Goal: Task Accomplishment & Management: Use online tool/utility

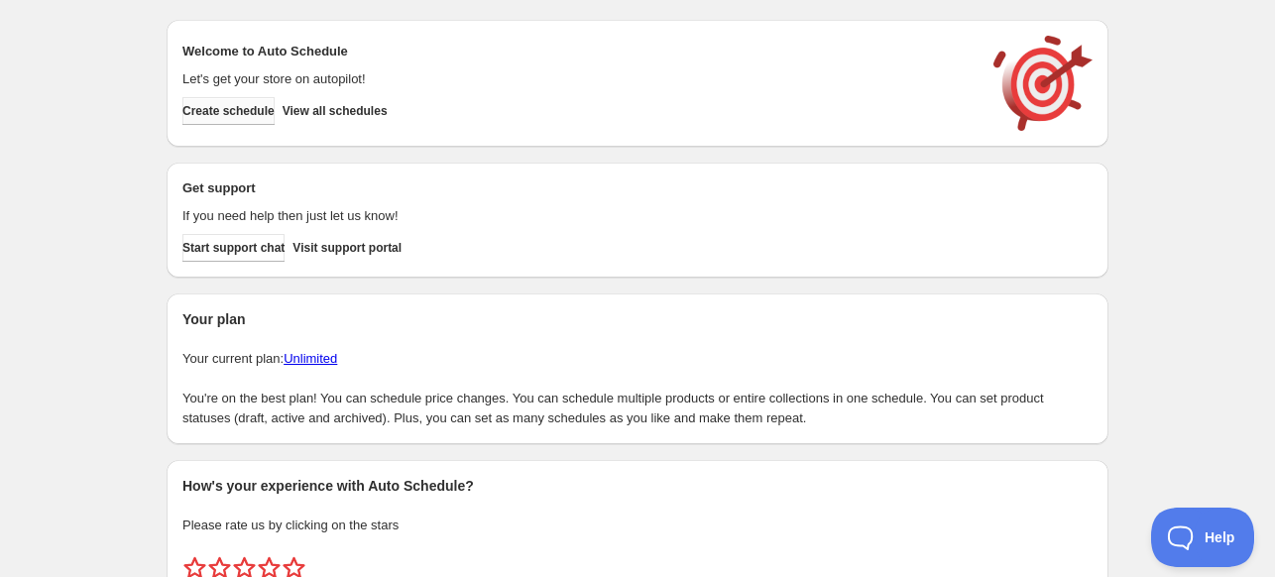
click at [242, 111] on span "Create schedule" at bounding box center [228, 111] width 92 height 16
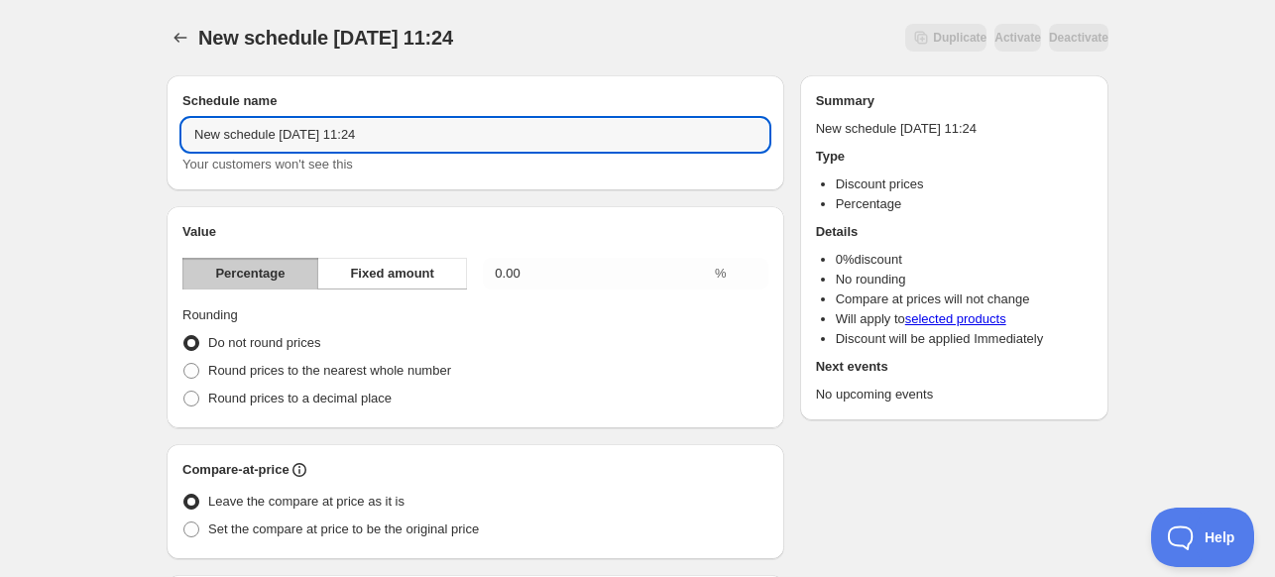
drag, startPoint x: 365, startPoint y: 139, endPoint x: 163, endPoint y: 146, distance: 202.3
type input "SHARP Audio 26%"
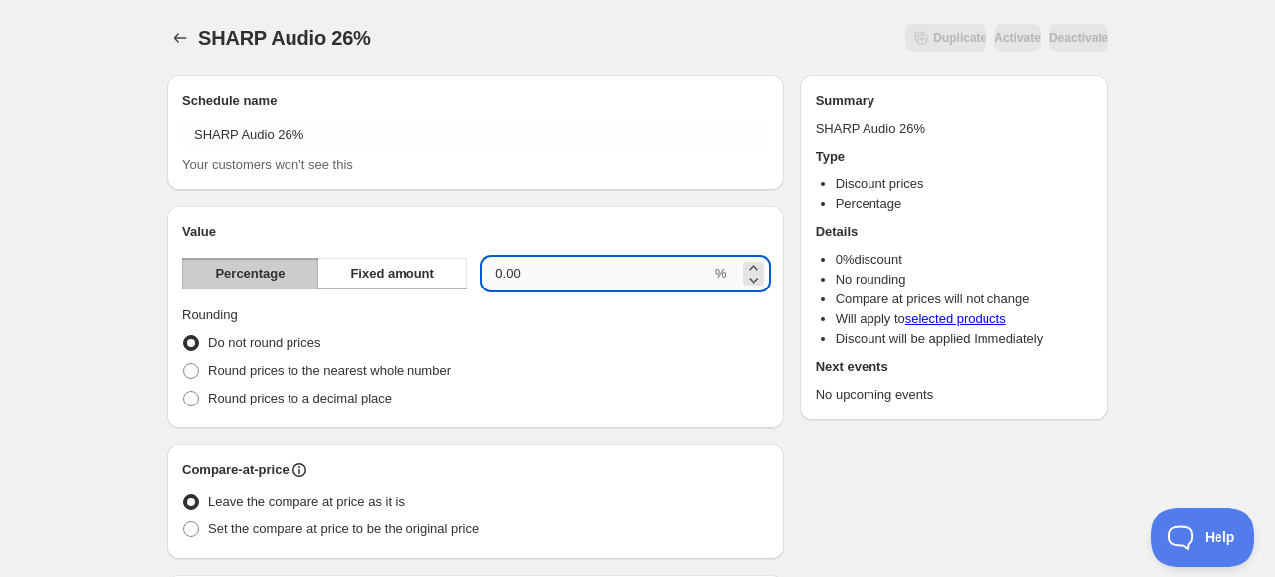
drag, startPoint x: 594, startPoint y: 283, endPoint x: 483, endPoint y: 277, distance: 111.2
click at [483, 277] on input "0.00" at bounding box center [597, 274] width 228 height 32
type input "26"
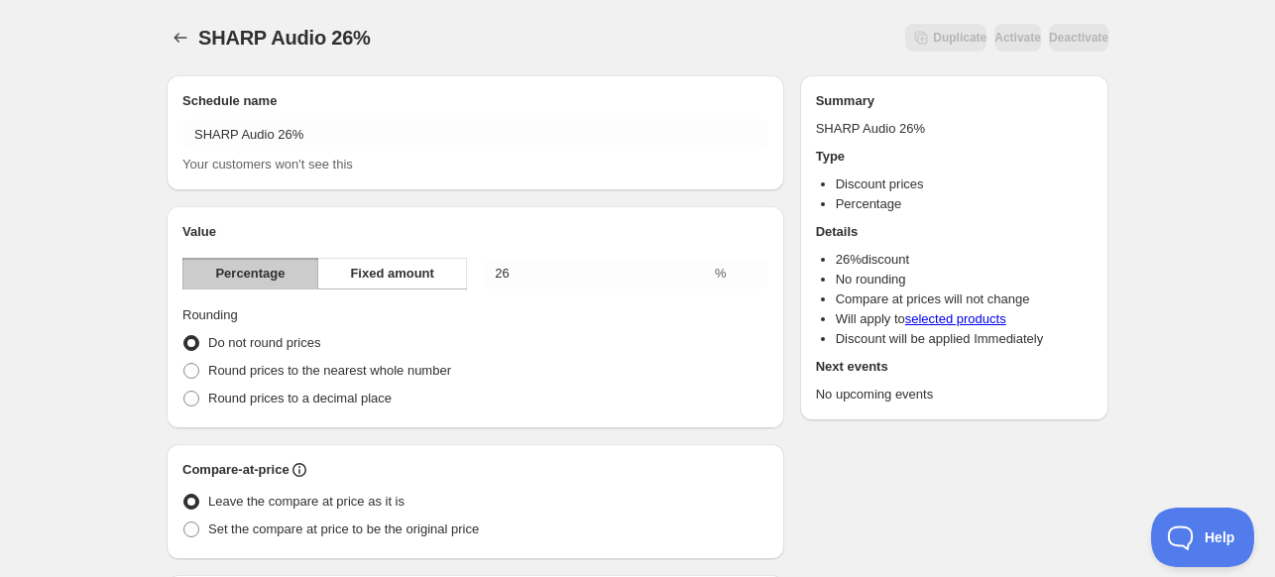
click at [532, 329] on div "Do not round prices" at bounding box center [475, 343] width 586 height 28
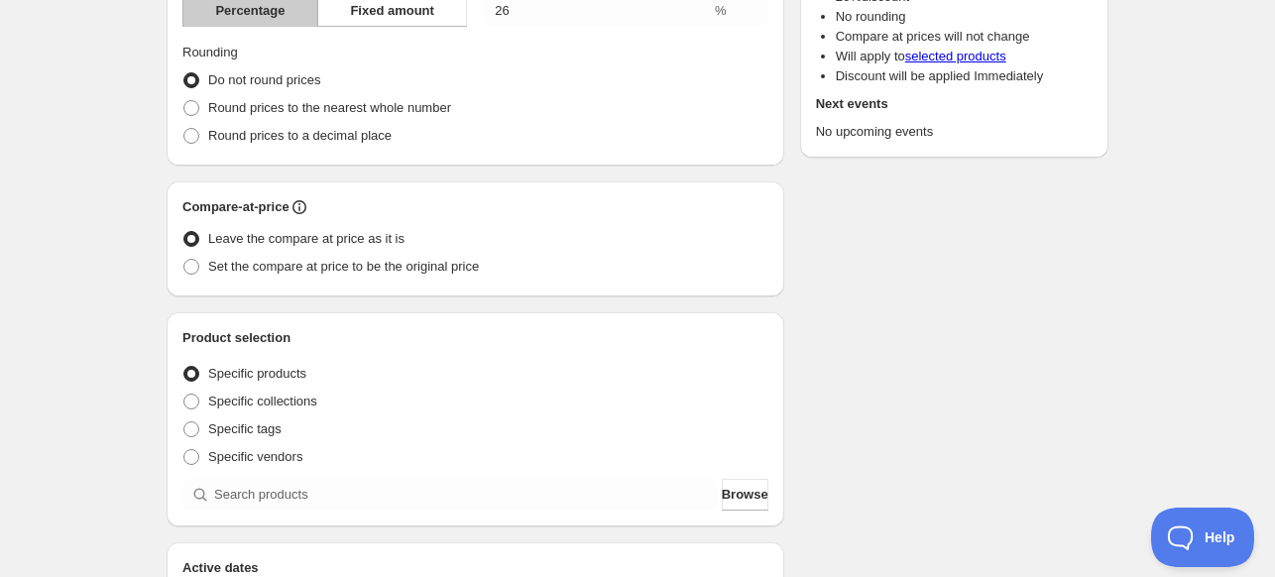
scroll to position [297, 0]
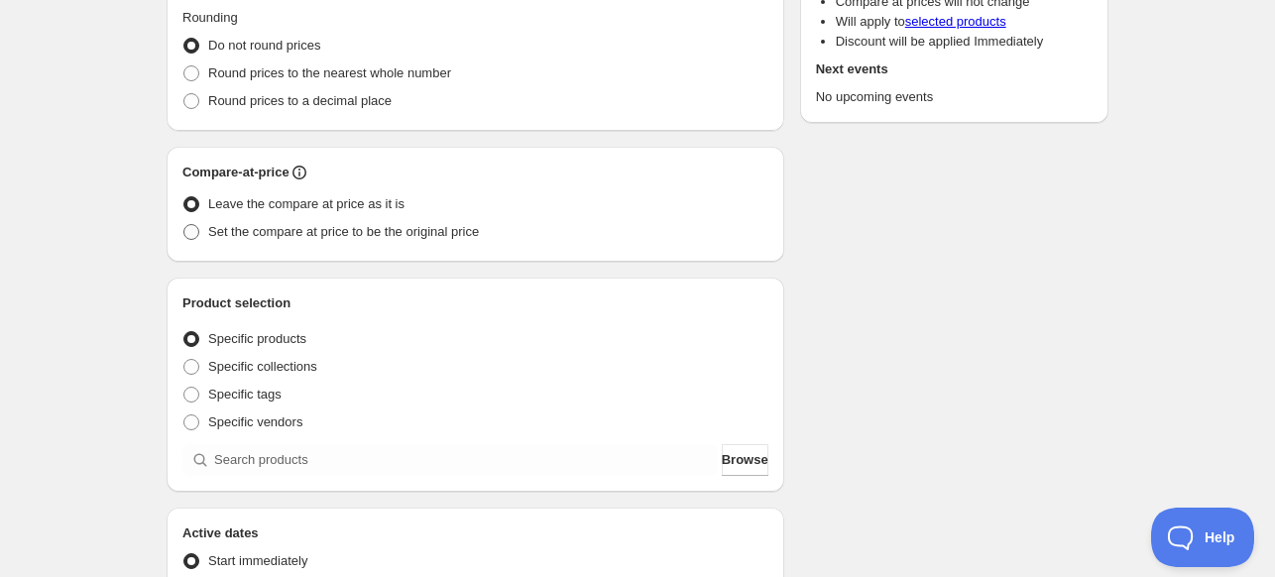
click at [309, 236] on span "Set the compare at price to be the original price" at bounding box center [343, 231] width 271 height 15
click at [184, 225] on input "Set the compare at price to be the original price" at bounding box center [183, 224] width 1 height 1
radio input "true"
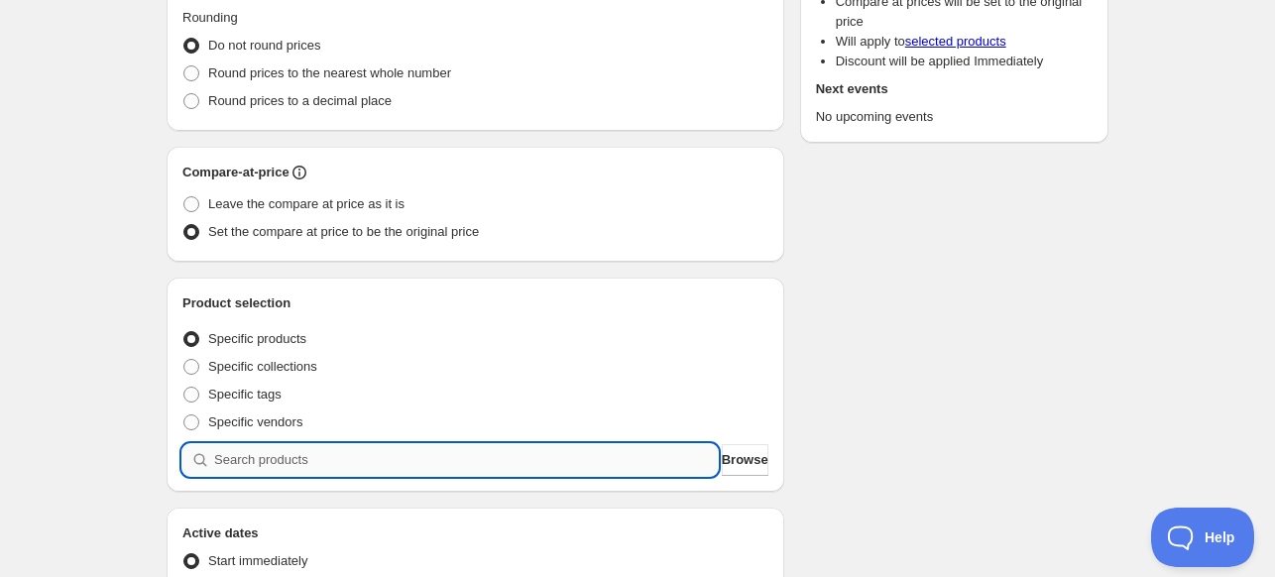
click at [337, 455] on input "search" at bounding box center [465, 460] width 503 height 32
paste input "PS-921(BK)"
type input "PS-921(BK)"
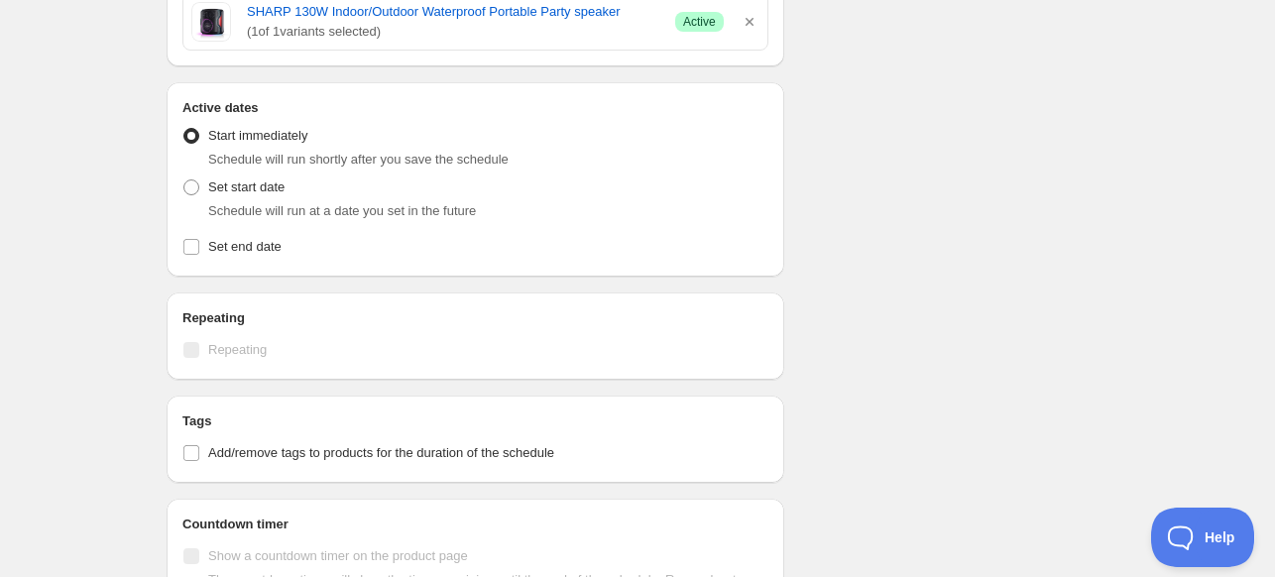
scroll to position [793, 0]
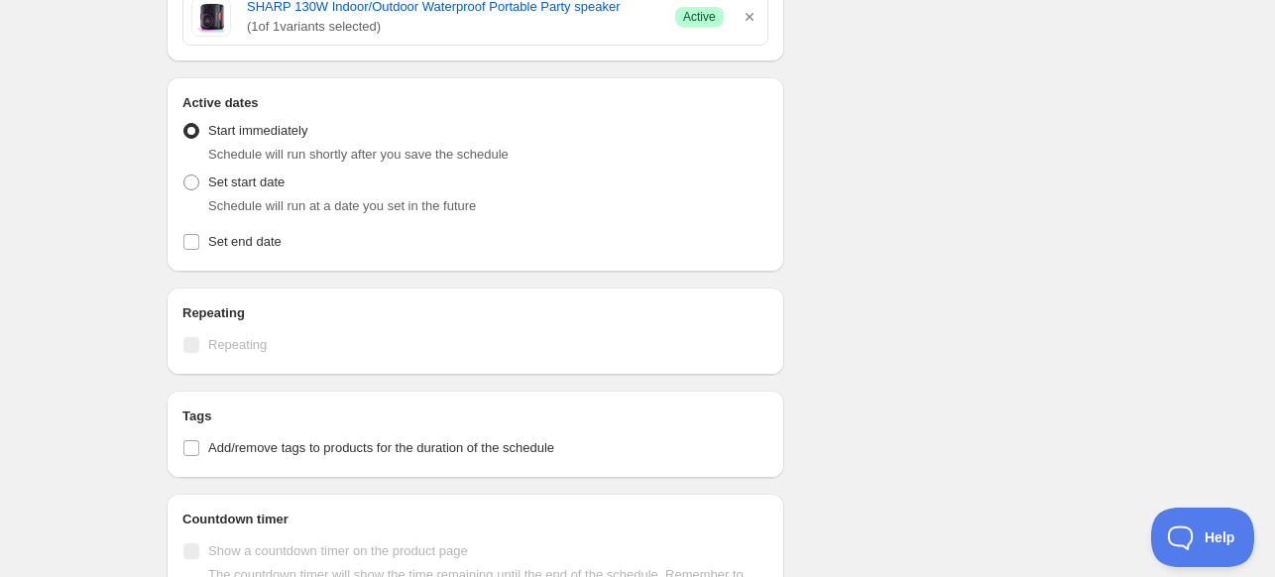
click at [285, 184] on div "Set start date Schedule will run at a date you set in the future" at bounding box center [475, 192] width 586 height 48
click at [185, 185] on span at bounding box center [191, 182] width 16 height 16
click at [184, 175] on input "Set start date" at bounding box center [183, 174] width 1 height 1
radio input "true"
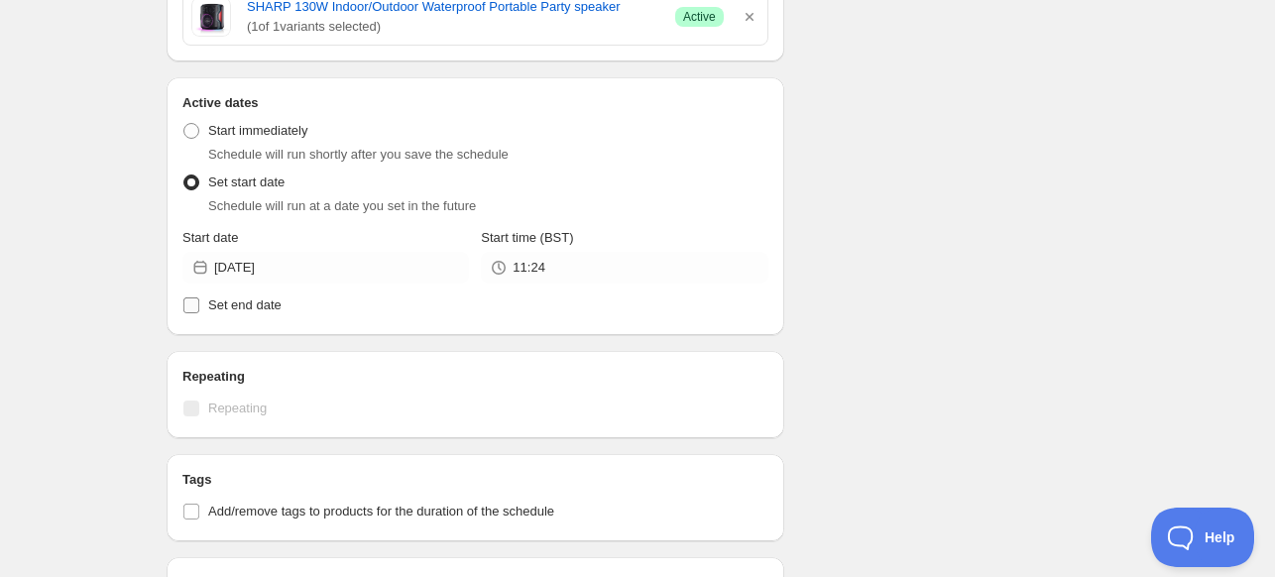
click at [202, 305] on label "Set end date" at bounding box center [475, 305] width 586 height 28
click at [199, 305] on input "Set end date" at bounding box center [191, 305] width 16 height 16
checkbox input "true"
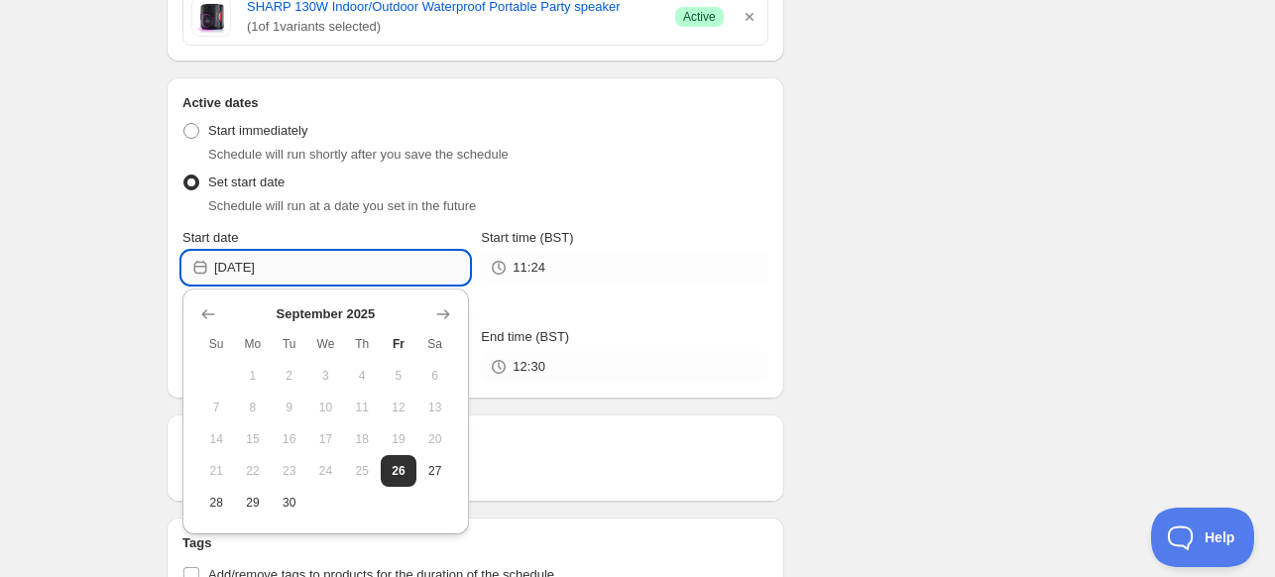
click at [284, 270] on input "[DATE]" at bounding box center [341, 268] width 255 height 32
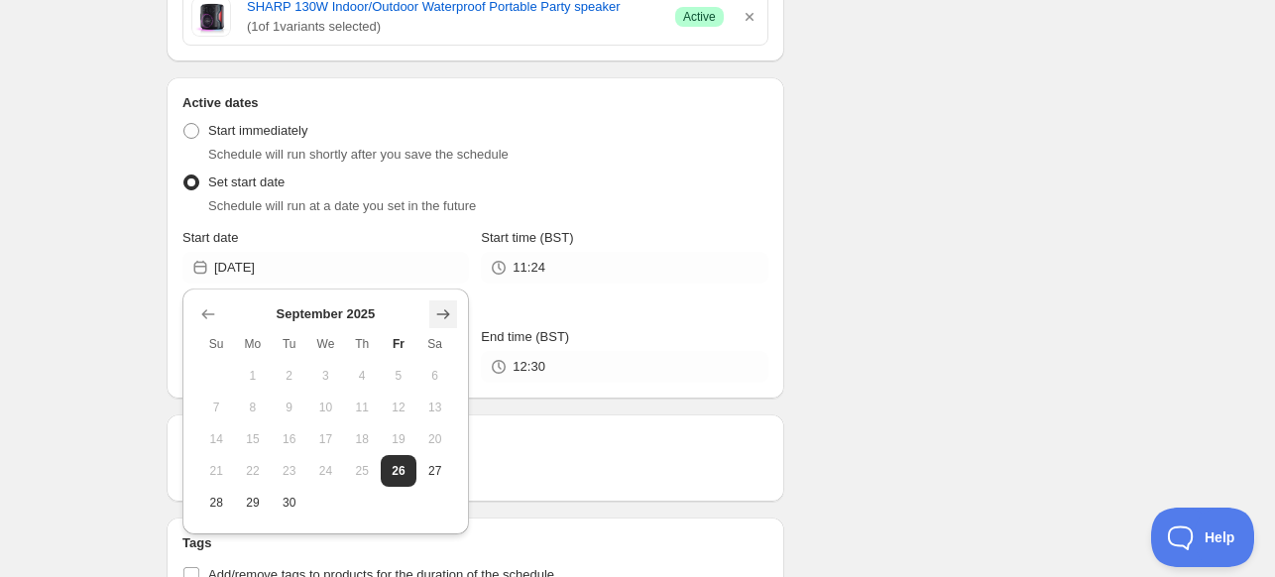
click at [453, 312] on button "Show next month, October 2025" at bounding box center [443, 314] width 28 height 28
click at [278, 404] on span "7" at bounding box center [288, 407] width 21 height 16
type input "[DATE]"
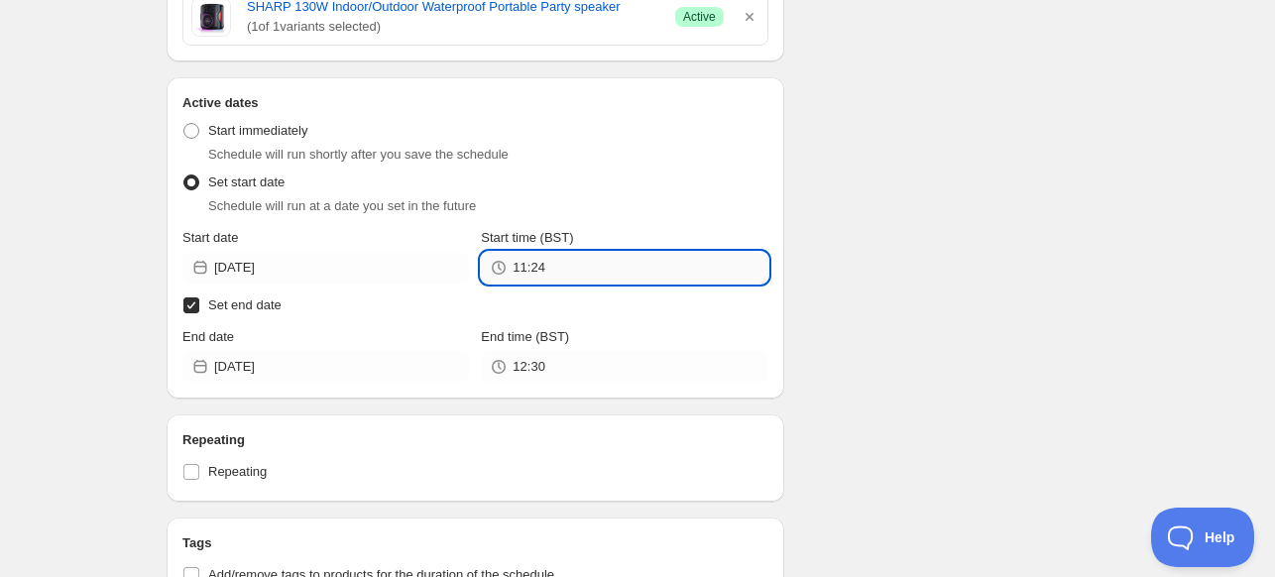
click at [594, 273] on input "11:24" at bounding box center [639, 268] width 255 height 32
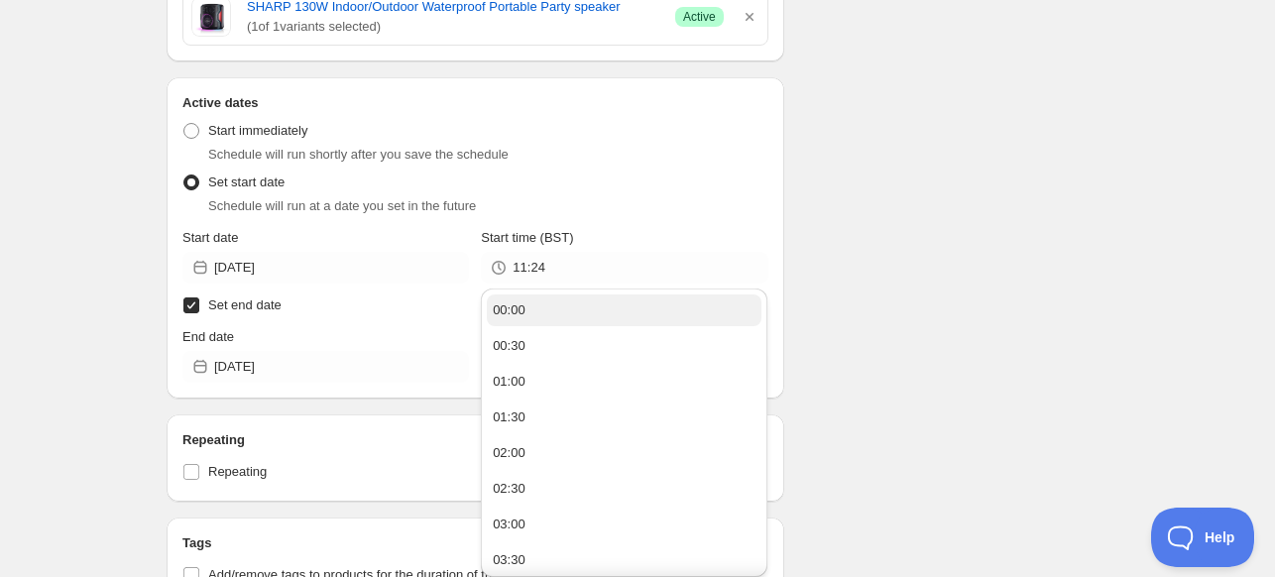
click at [556, 307] on button "00:00" at bounding box center [624, 310] width 275 height 32
type input "00:00"
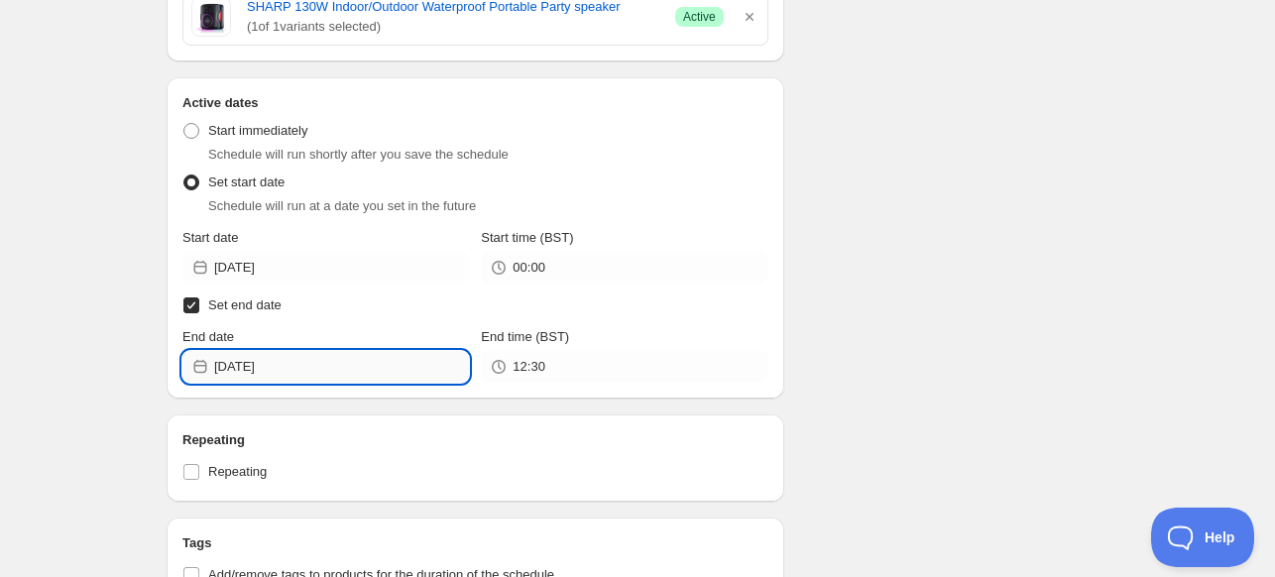
click at [345, 364] on input "[DATE]" at bounding box center [341, 367] width 255 height 32
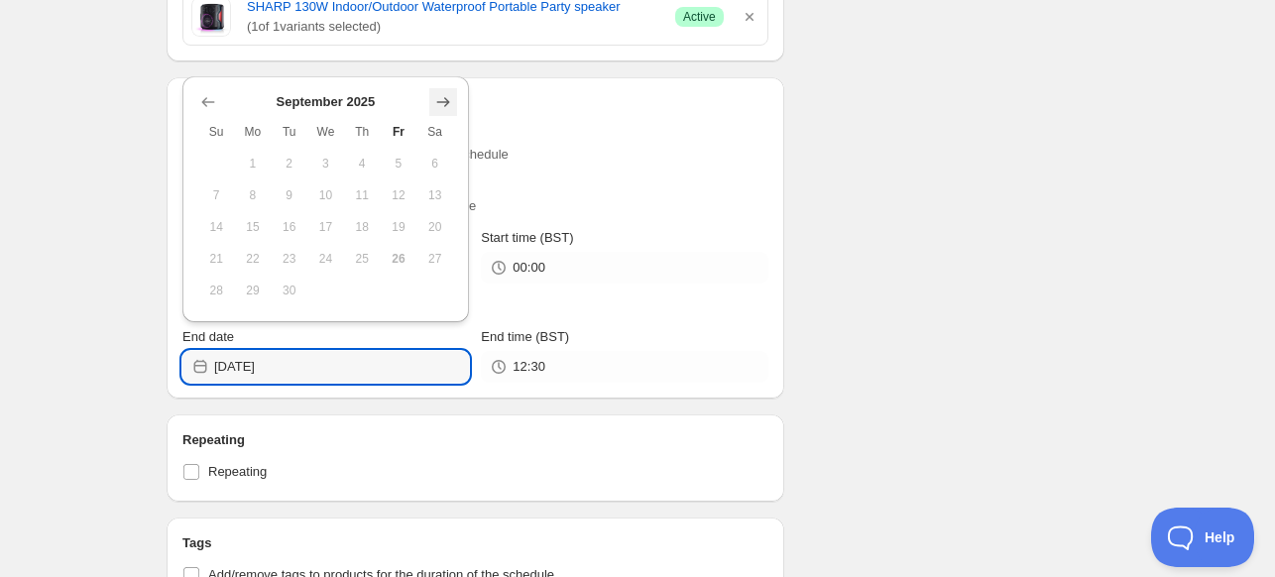
click at [449, 104] on icon "Show next month, October 2025" at bounding box center [443, 102] width 20 height 20
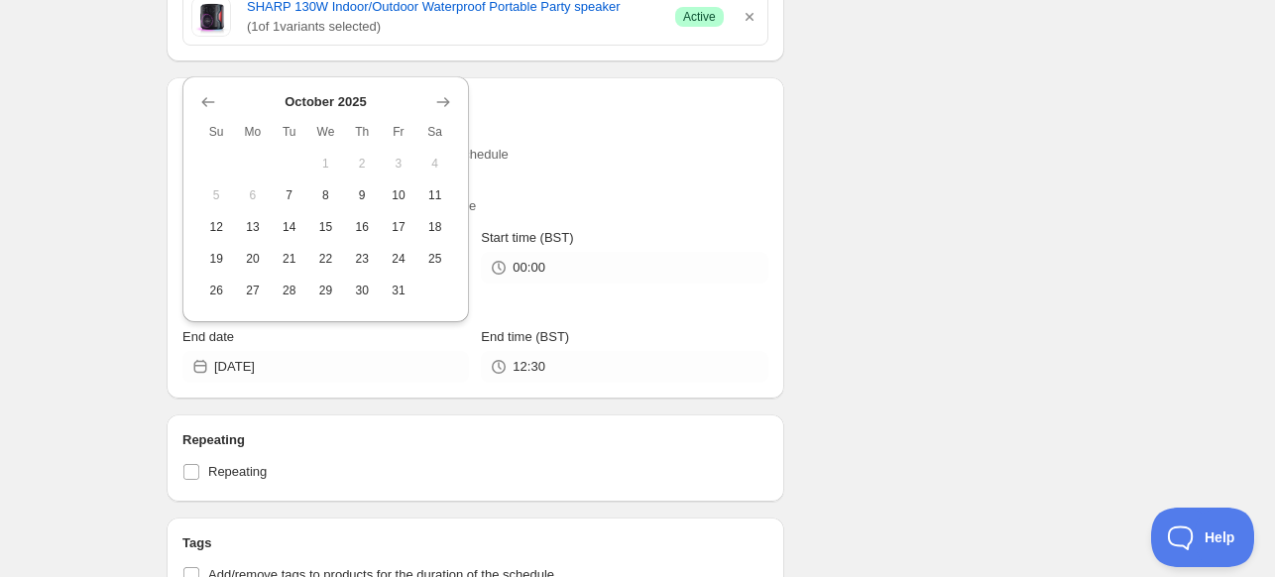
click at [448, 104] on icon "Show next month, November 2025" at bounding box center [443, 102] width 20 height 20
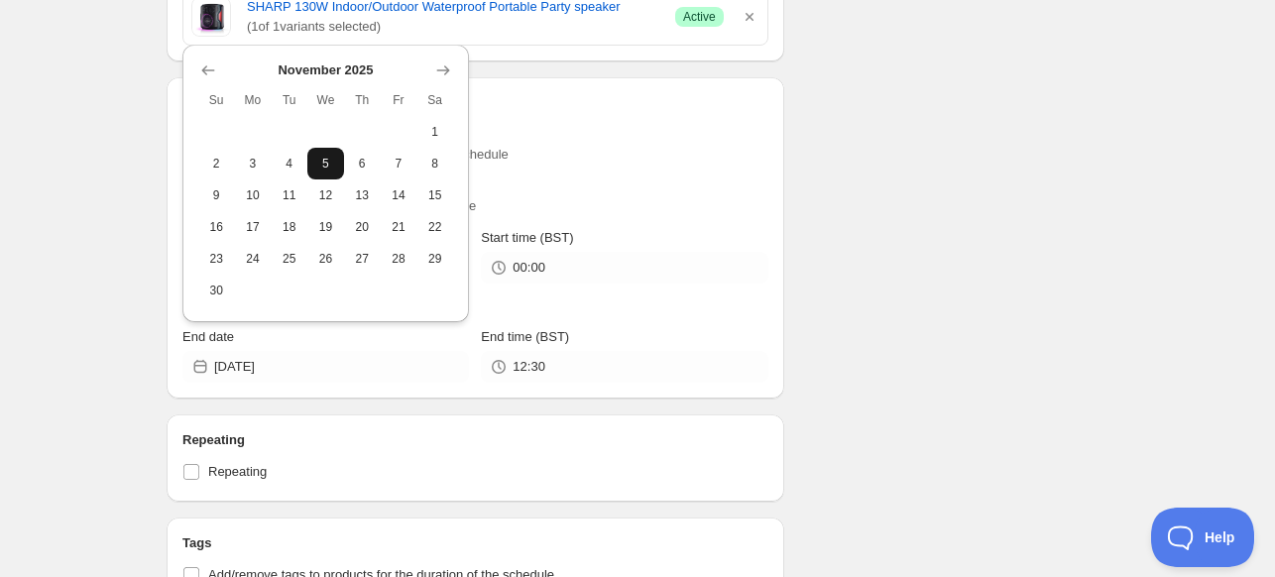
click at [326, 166] on span "5" at bounding box center [325, 164] width 21 height 16
type input "[DATE]"
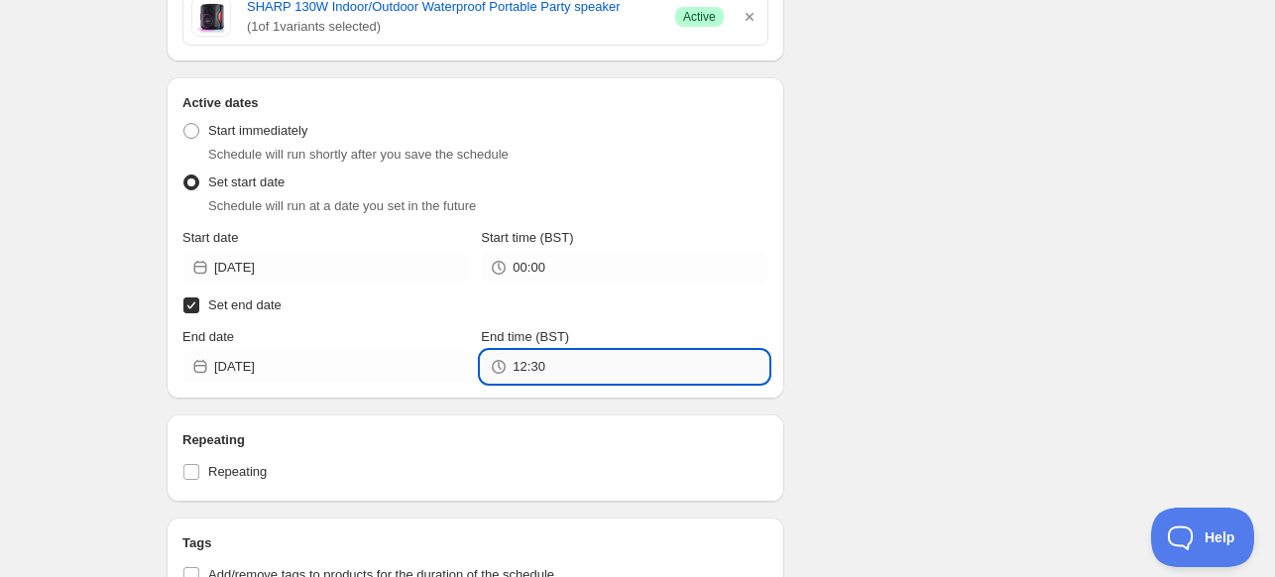
click at [615, 372] on input "12:30" at bounding box center [639, 367] width 255 height 32
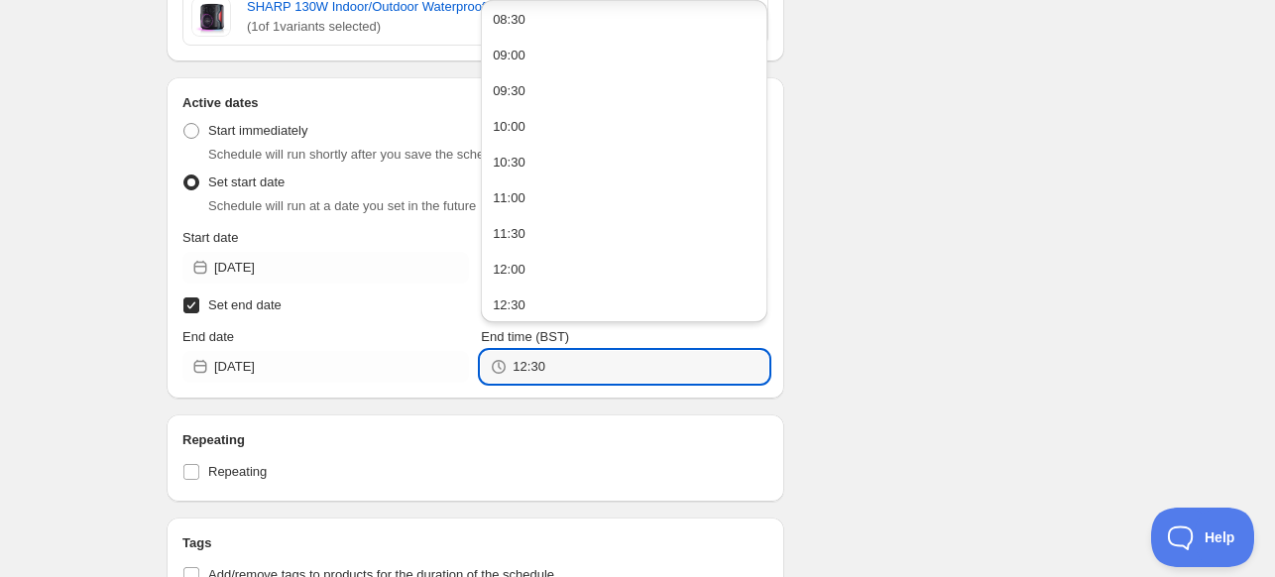
scroll to position [1398, 0]
click at [669, 300] on button "23:30" at bounding box center [624, 300] width 275 height 32
type input "23:30"
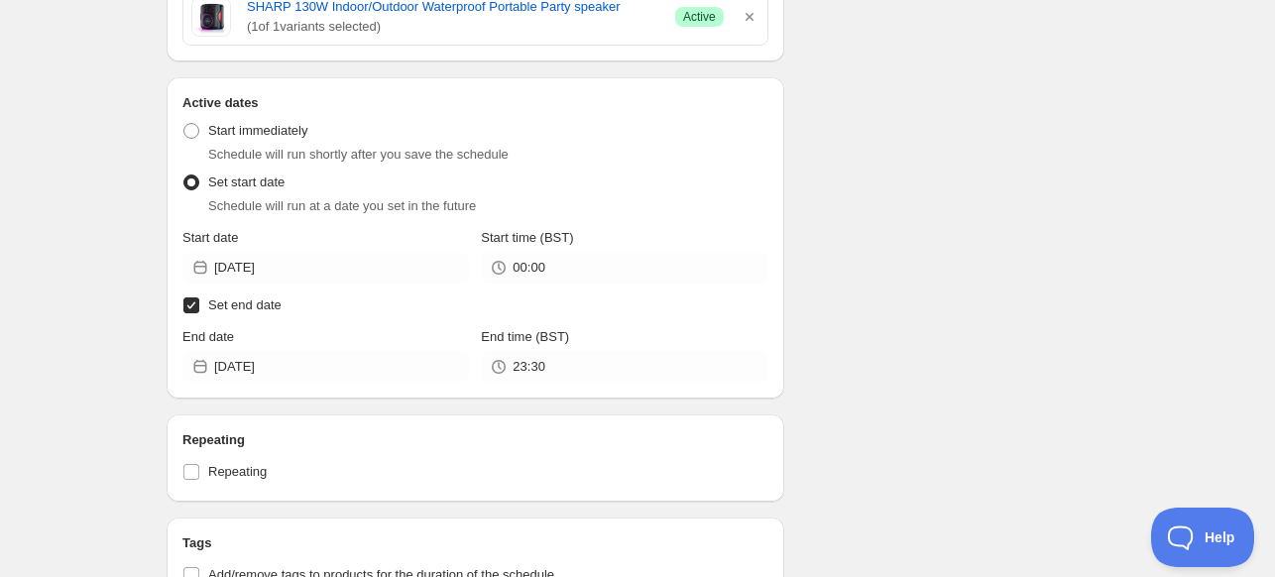
click at [851, 286] on div "Schedule name SHARP Audio 26% Your customers won't see this Value Percentage Fi…" at bounding box center [629, 47] width 957 height 1560
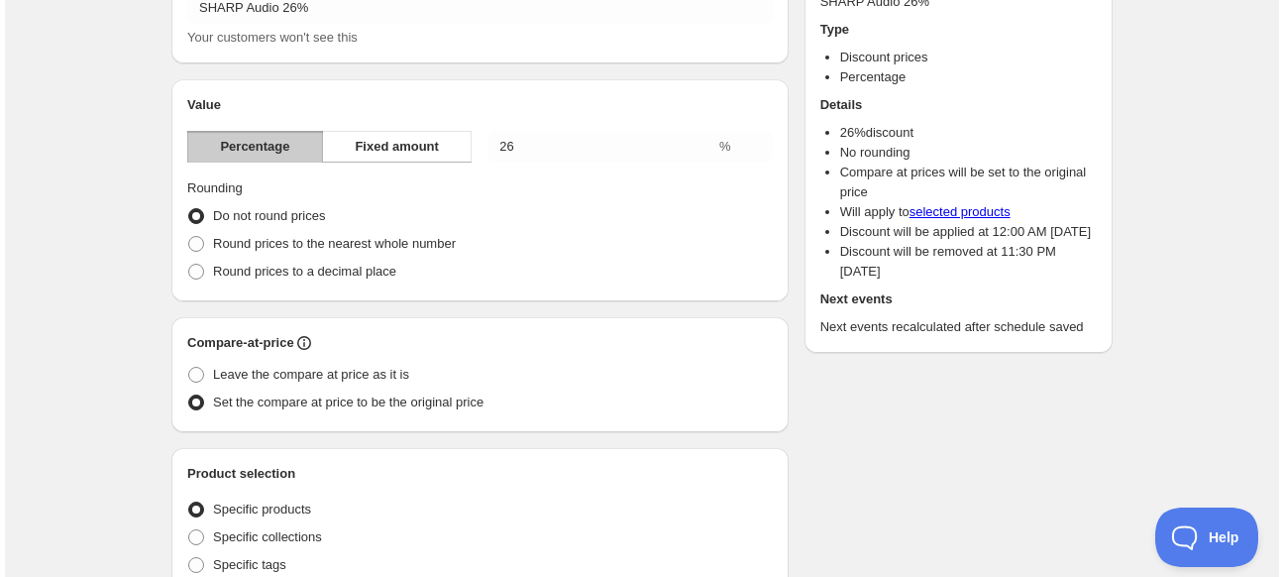
scroll to position [0, 0]
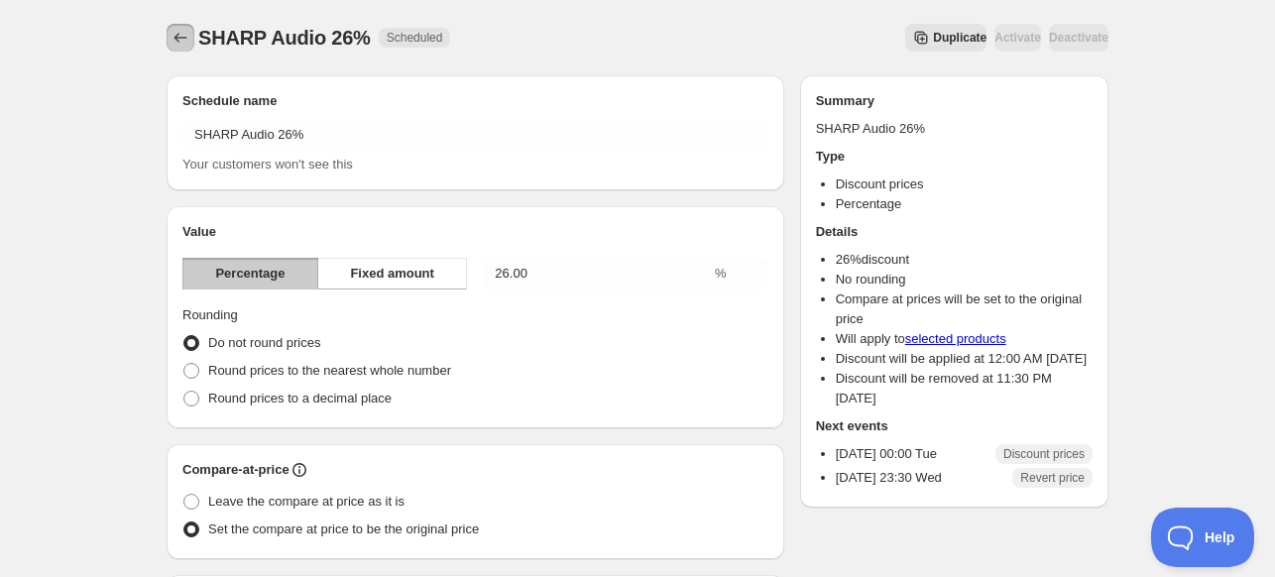
click at [187, 35] on icon "Schedules" at bounding box center [180, 38] width 20 height 20
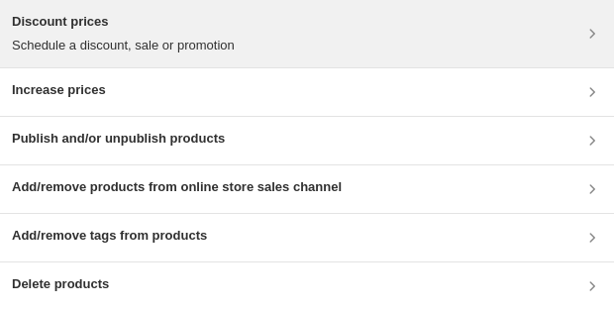
click at [169, 48] on p "Schedule a discount, sale or promotion" at bounding box center [123, 46] width 223 height 20
